Goal: Book appointment/travel/reservation

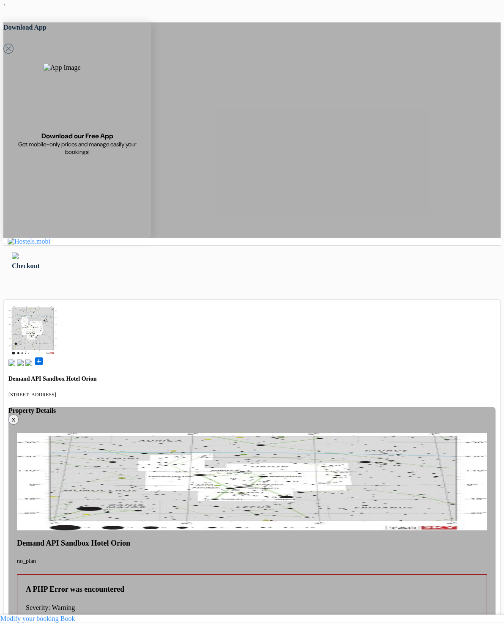
type input "77123321"
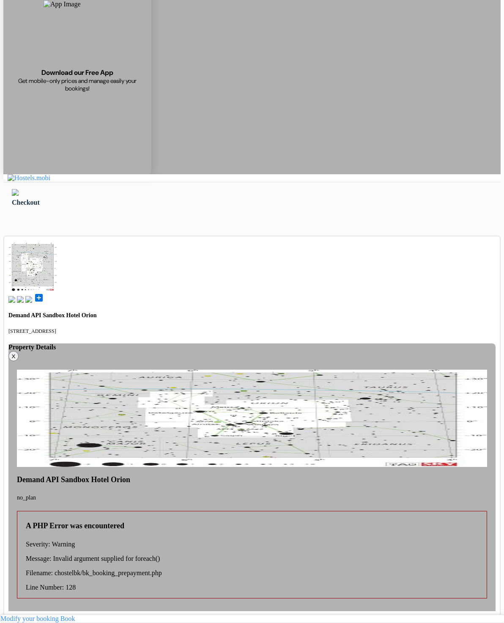
scroll to position [68, 0]
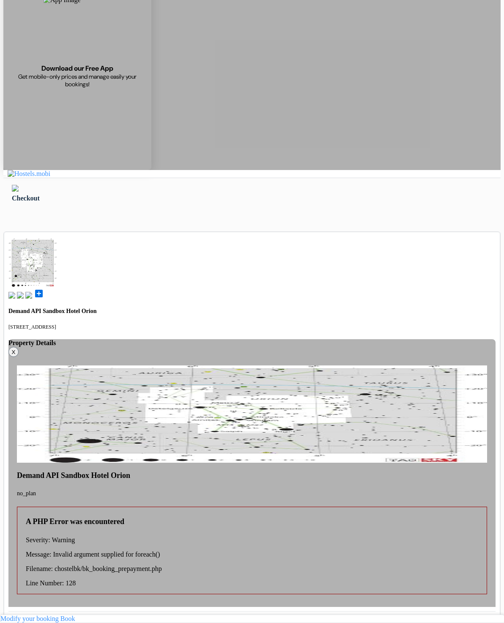
drag, startPoint x: 123, startPoint y: 605, endPoint x: 509, endPoint y: 555, distance: 390.1
type input "[PERSON_NAME]"
type input "Petrusev"
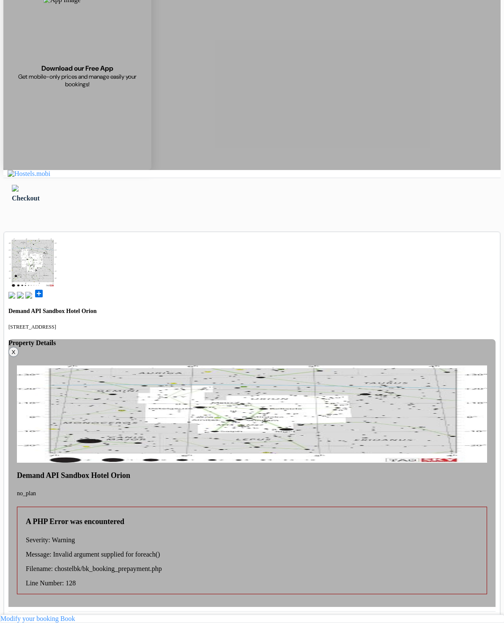
type input "[PERSON_NAME][EMAIL_ADDRESS][DOMAIN_NAME]"
select select "de"
